Goal: Task Accomplishment & Management: Manage account settings

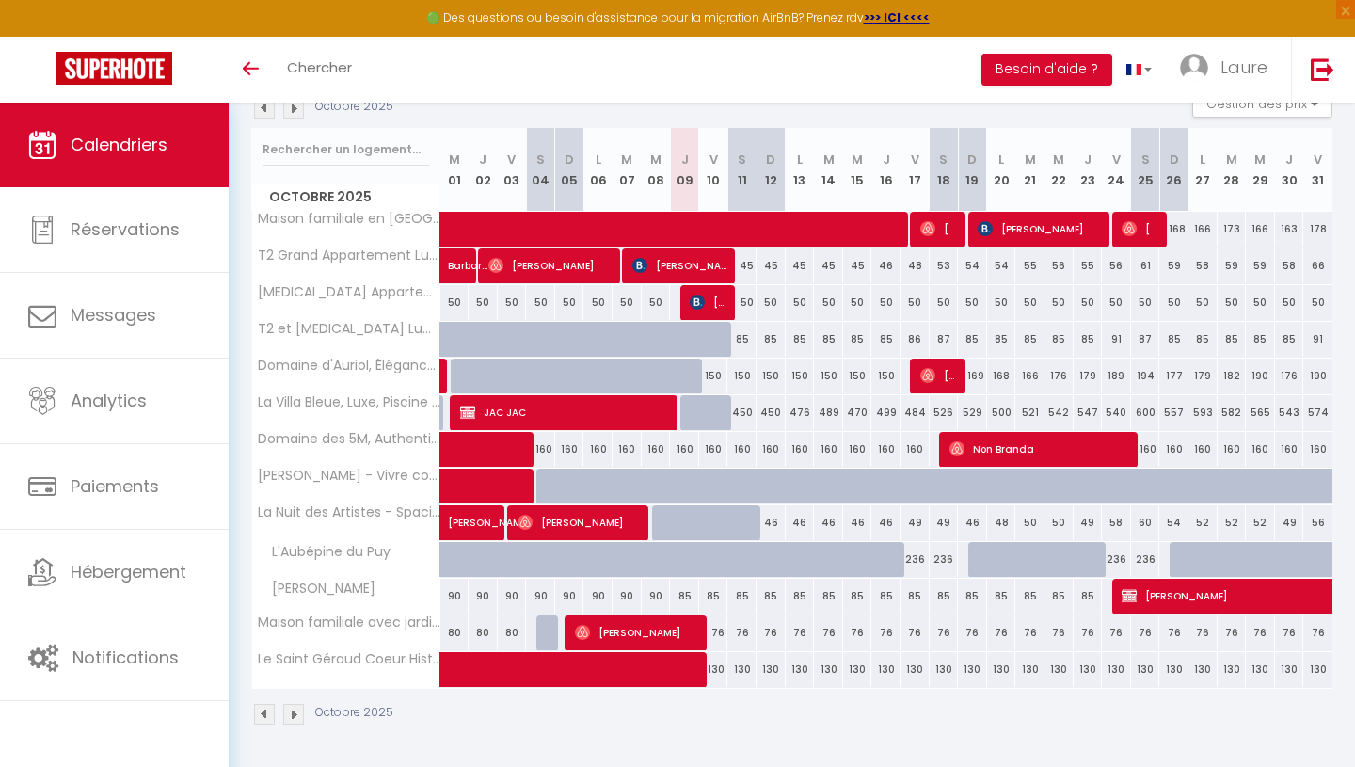
scroll to position [217, 0]
click at [945, 371] on span "[PERSON_NAME]" at bounding box center [939, 376] width 39 height 36
select select "OK"
select select "1"
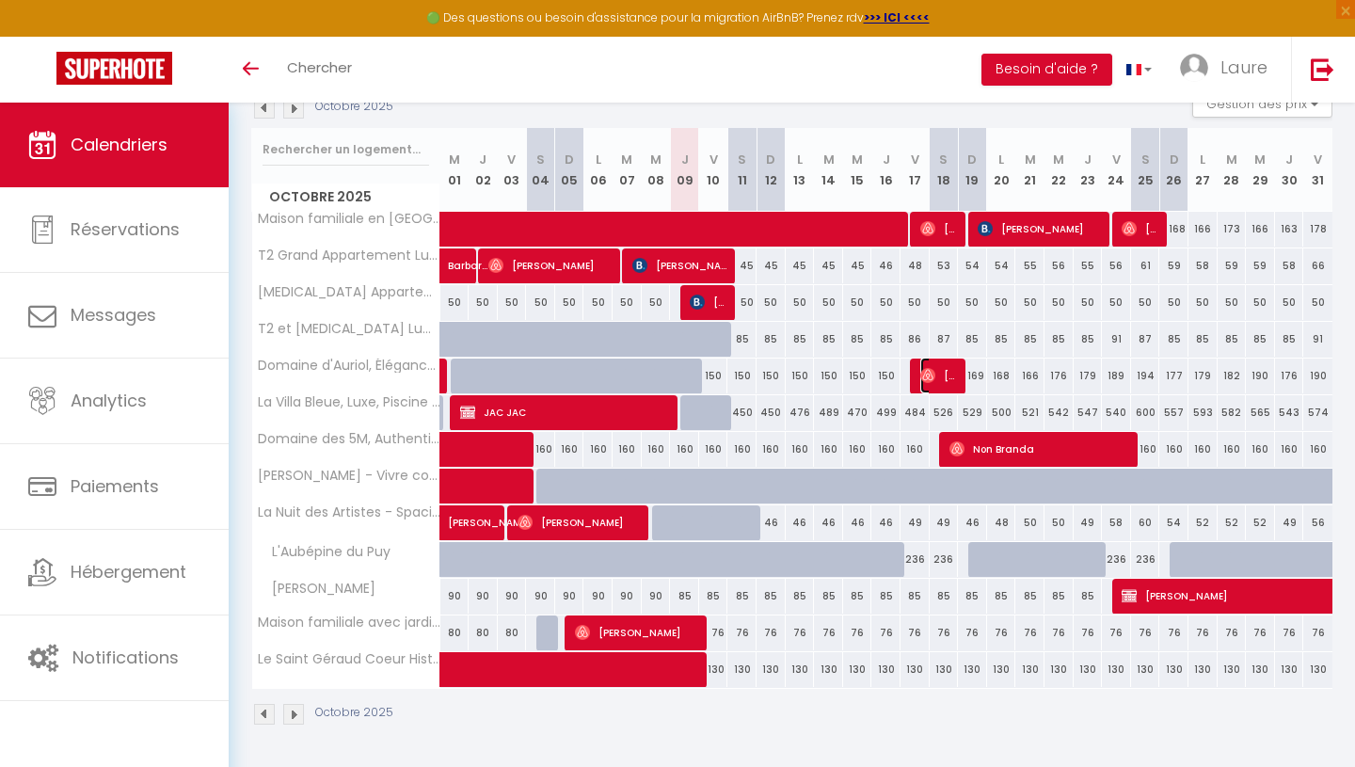
select select "0"
select select "1"
select select
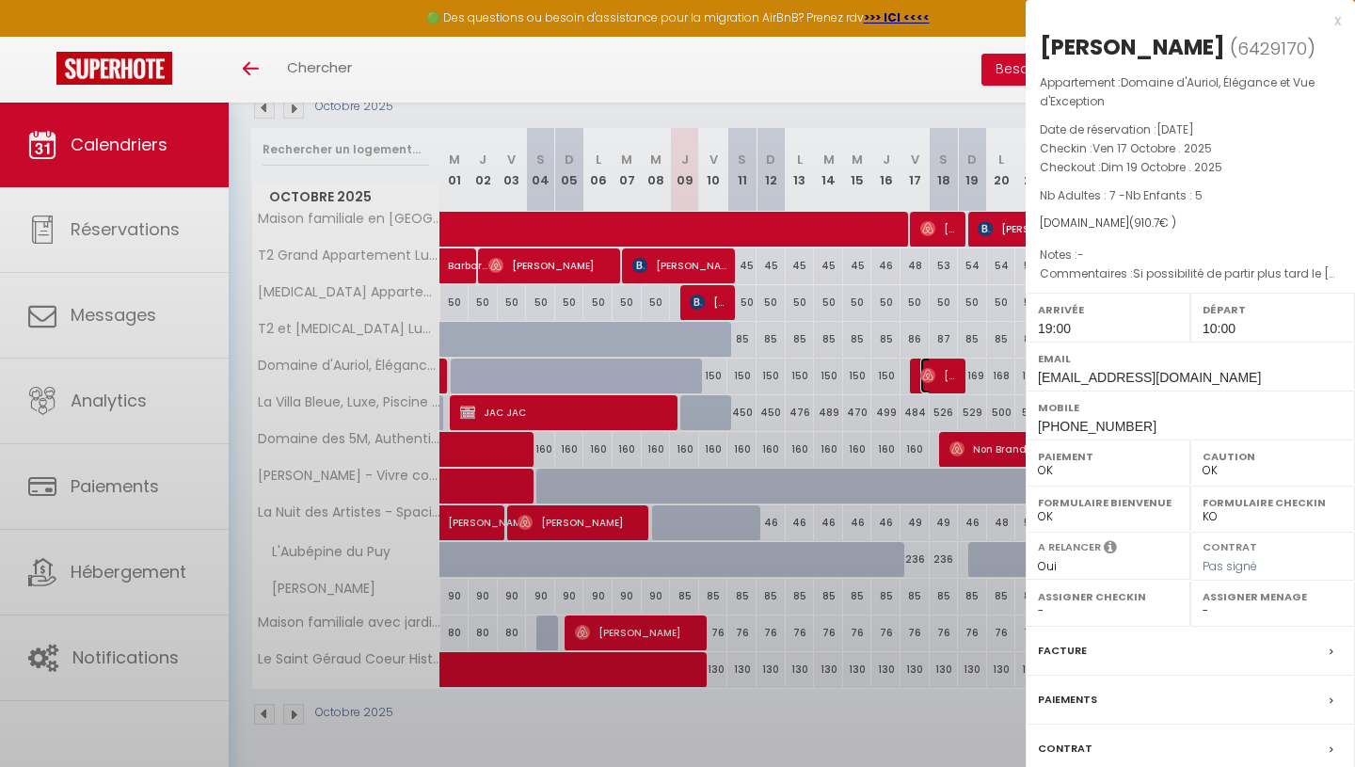
select select "23523"
select select "39065"
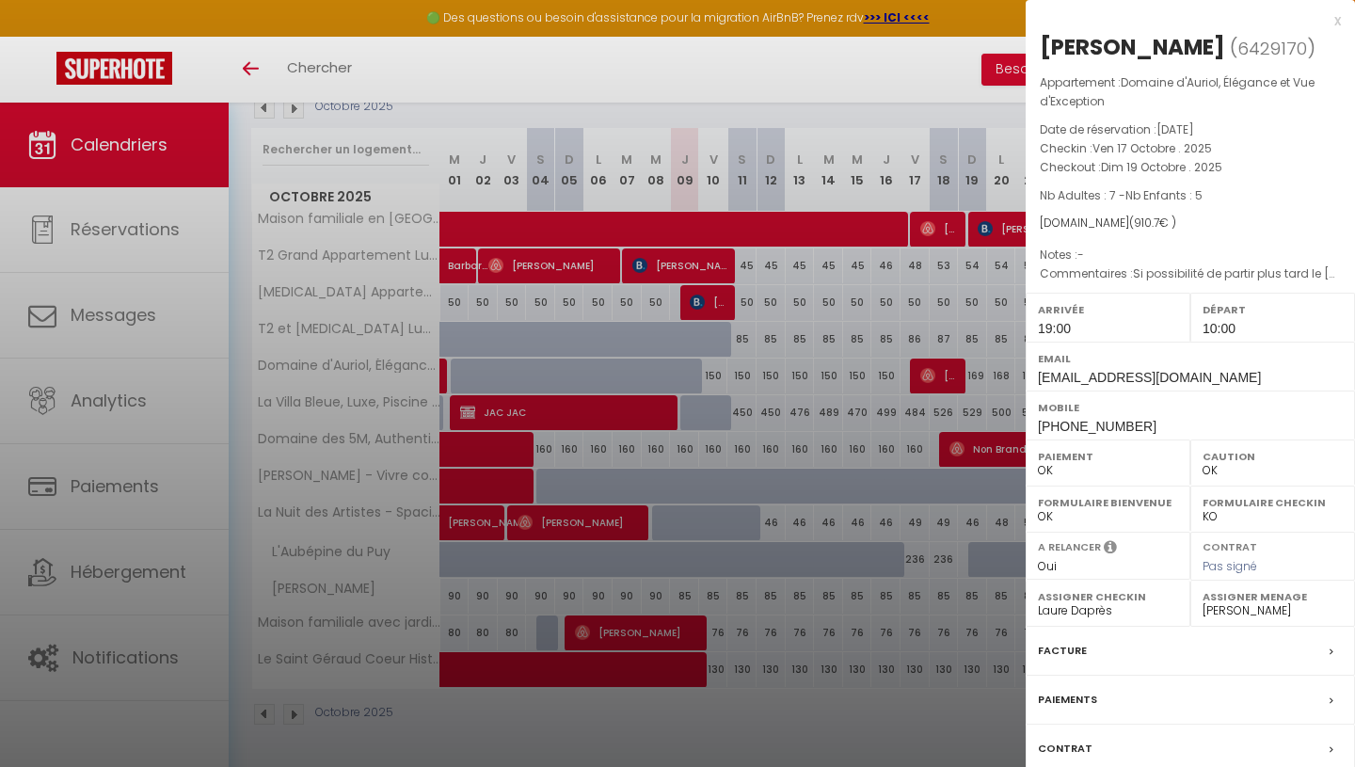
click at [965, 453] on div at bounding box center [677, 383] width 1355 height 767
